Goal: Task Accomplishment & Management: Use online tool/utility

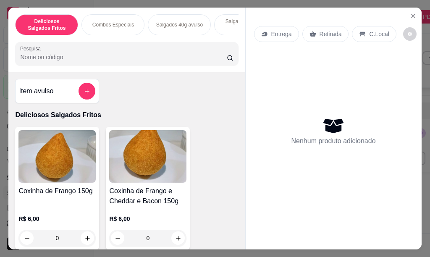
click at [126, 24] on p "Combos Especiais" at bounding box center [113, 24] width 42 height 7
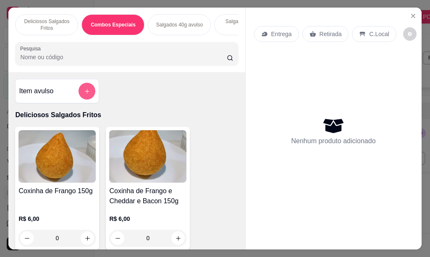
click at [84, 94] on icon "add-separate-item" at bounding box center [87, 91] width 6 height 6
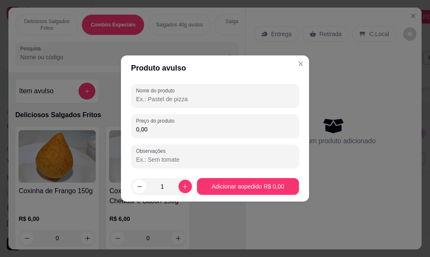
click at [162, 100] on input "Nome do produto" at bounding box center [215, 99] width 158 height 8
type input "c"
type input "COMBO 25MINI PASTEIS + 25 SALDO DE 20G"
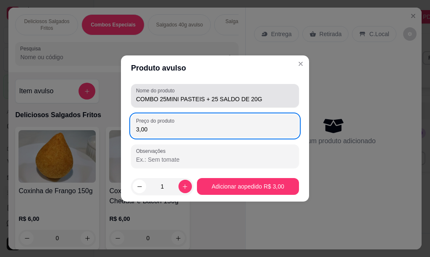
type input "30,00"
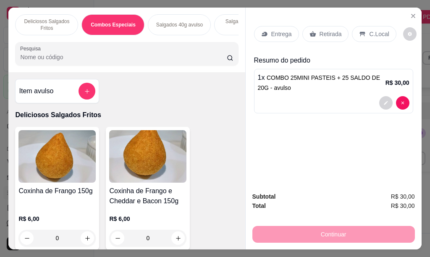
click at [282, 31] on p "Entrega" at bounding box center [281, 34] width 21 height 8
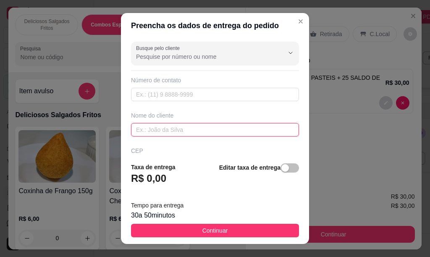
click at [153, 128] on input "text" at bounding box center [215, 129] width 168 height 13
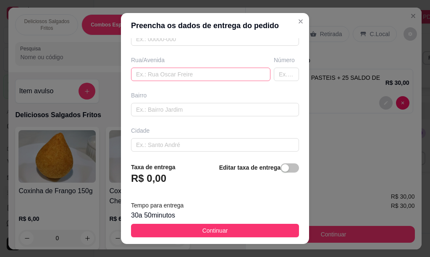
type input "[PERSON_NAME]"
click at [147, 75] on input "text" at bounding box center [200, 74] width 139 height 13
type input "[PERSON_NAME]"
type input "119"
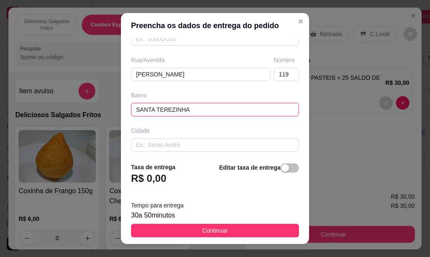
scroll to position [165, 0]
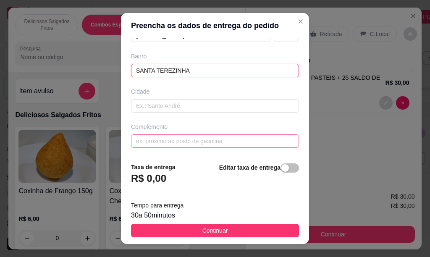
type input "SANTA TEREZINHA"
click at [207, 143] on input "text" at bounding box center [215, 140] width 168 height 13
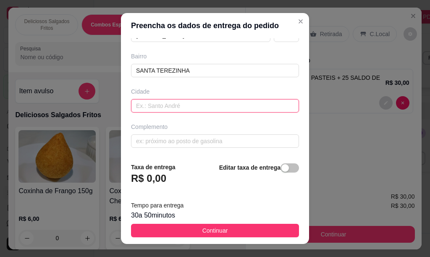
click at [156, 101] on input "text" at bounding box center [215, 105] width 168 height 13
type input "[PERSON_NAME]"
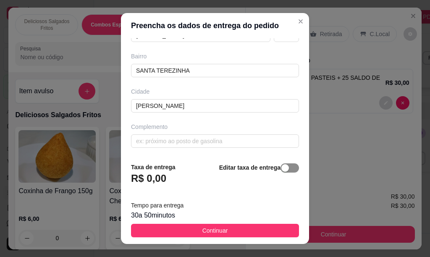
click at [284, 170] on span "button" at bounding box center [289, 167] width 18 height 9
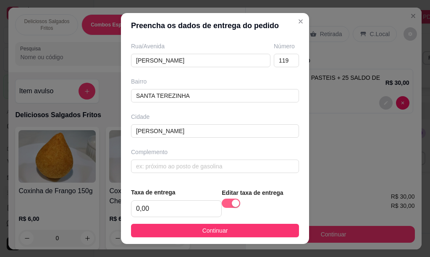
scroll to position [140, 0]
click at [153, 205] on input "0,00" at bounding box center [176, 209] width 90 height 16
type input "6,00"
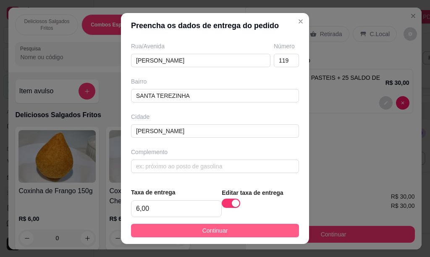
click at [214, 232] on span "Continuar" at bounding box center [215, 230] width 26 height 9
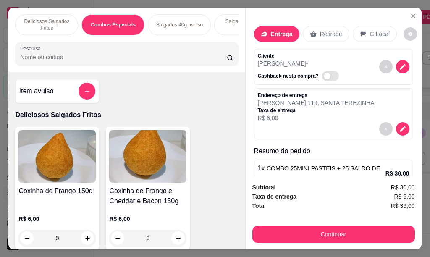
click at [355, 165] on span "COMBO 25MINI PASTEIS + 25 SALDO DE 20G - avulso" at bounding box center [319, 173] width 122 height 17
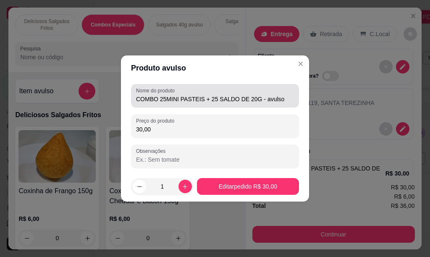
click at [224, 98] on input "COMBO 25MINI PASTEIS + 25 SALDO DE 20G - avulso" at bounding box center [215, 99] width 158 height 8
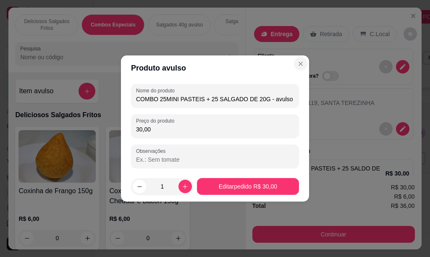
type input "COMBO 25MINI PASTEIS + 25 SALGADO DE 20G - avulso"
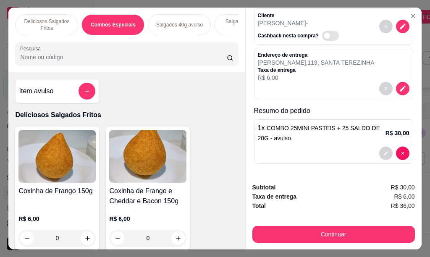
scroll to position [23, 0]
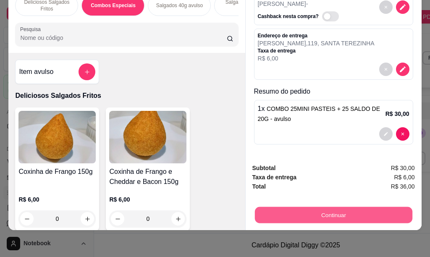
click at [316, 208] on button "Continuar" at bounding box center [332, 214] width 157 height 16
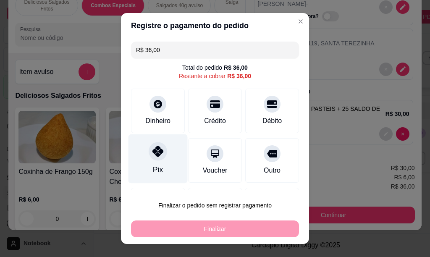
click at [152, 154] on icon at bounding box center [157, 151] width 11 height 11
type input "R$ 0,00"
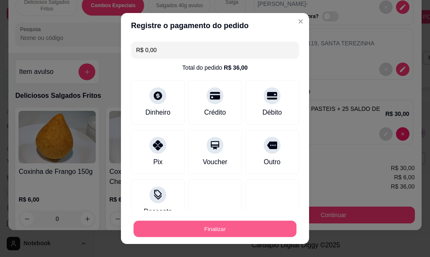
click at [201, 232] on button "Finalizar" at bounding box center [214, 229] width 163 height 16
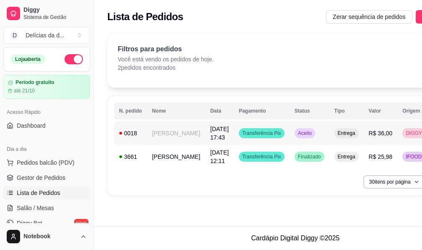
click at [180, 135] on td "[PERSON_NAME]" at bounding box center [176, 132] width 58 height 23
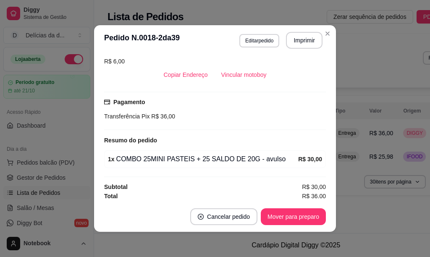
scroll to position [219, 0]
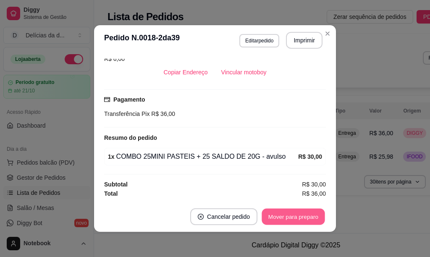
click at [271, 214] on button "Mover para preparo" at bounding box center [292, 217] width 63 height 16
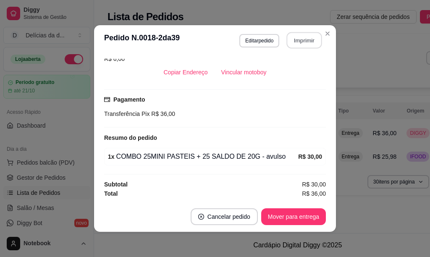
click at [310, 40] on button "Imprimir" at bounding box center [304, 40] width 35 height 16
click at [296, 42] on button "Imprimir" at bounding box center [304, 40] width 35 height 16
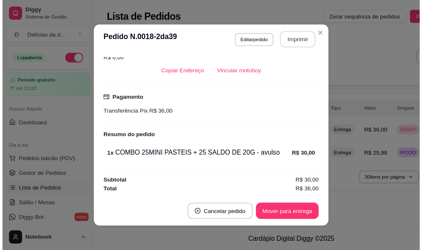
scroll to position [0, 0]
